Goal: Information Seeking & Learning: Learn about a topic

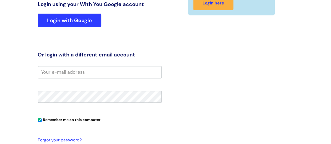
scroll to position [80, 0]
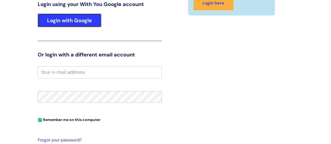
click at [75, 23] on link "Login with Google" at bounding box center [70, 21] width 64 height 14
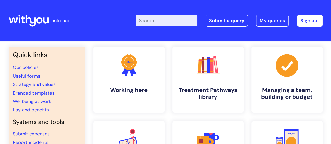
click at [163, 19] on input "Enter your search term here..." at bounding box center [166, 20] width 61 height 11
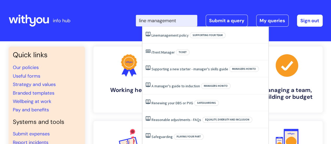
type input "line management"
click button "Search" at bounding box center [0, 0] width 0 height 0
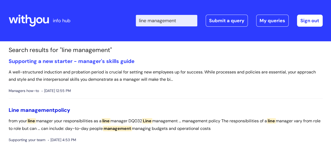
click at [54, 110] on span "management" at bounding box center [37, 110] width 34 height 7
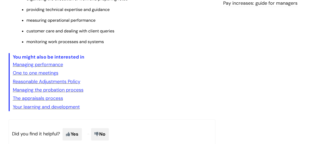
scroll to position [239, 0]
click at [31, 75] on link "One to one meetings" at bounding box center [35, 73] width 45 height 6
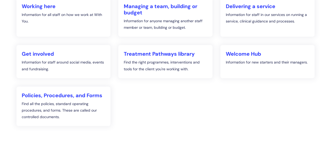
scroll to position [115, 0]
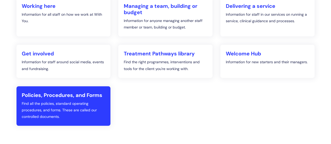
click at [36, 96] on h2 "Policies, Procedures, and Forms" at bounding box center [64, 95] width 84 height 6
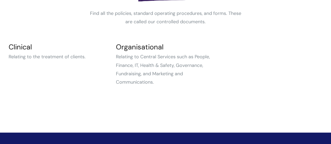
scroll to position [97, 0]
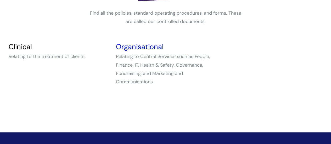
click at [130, 46] on link "Organisational" at bounding box center [140, 46] width 48 height 9
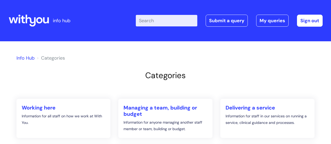
scroll to position [102, 0]
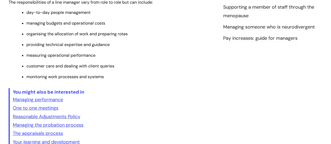
scroll to position [203, 0]
click at [48, 108] on link "One to one meetings" at bounding box center [35, 108] width 45 height 6
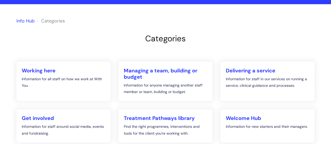
scroll to position [51, 0]
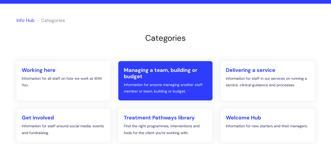
click at [169, 70] on h2 "Managing a team, building or budget" at bounding box center [165, 73] width 84 height 13
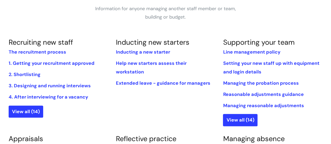
scroll to position [101, 0]
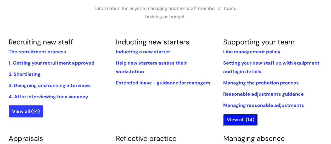
click at [238, 118] on link "View all (14)" at bounding box center [240, 120] width 34 height 12
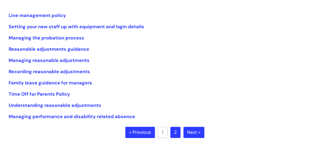
scroll to position [106, 0]
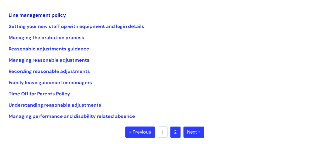
click at [40, 15] on link "Line management policy" at bounding box center [37, 15] width 57 height 6
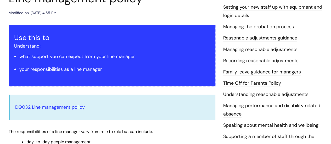
scroll to position [73, 0]
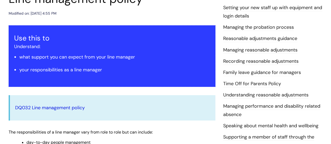
click at [57, 107] on link "DQ032 Line management policy" at bounding box center [50, 108] width 70 height 6
